Goal: Navigation & Orientation: Find specific page/section

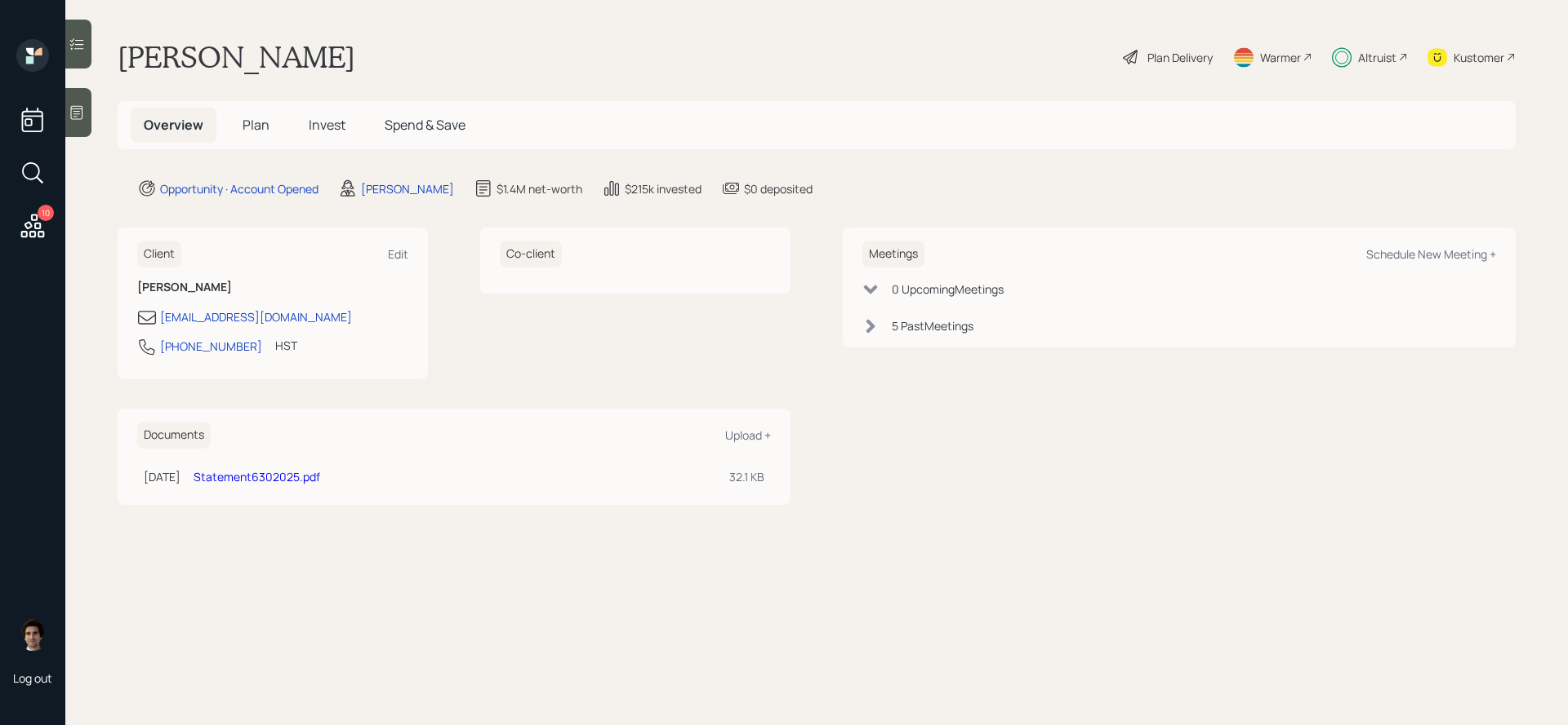
click at [49, 210] on div "10" at bounding box center [45, 212] width 16 height 16
